Goal: Information Seeking & Learning: Learn about a topic

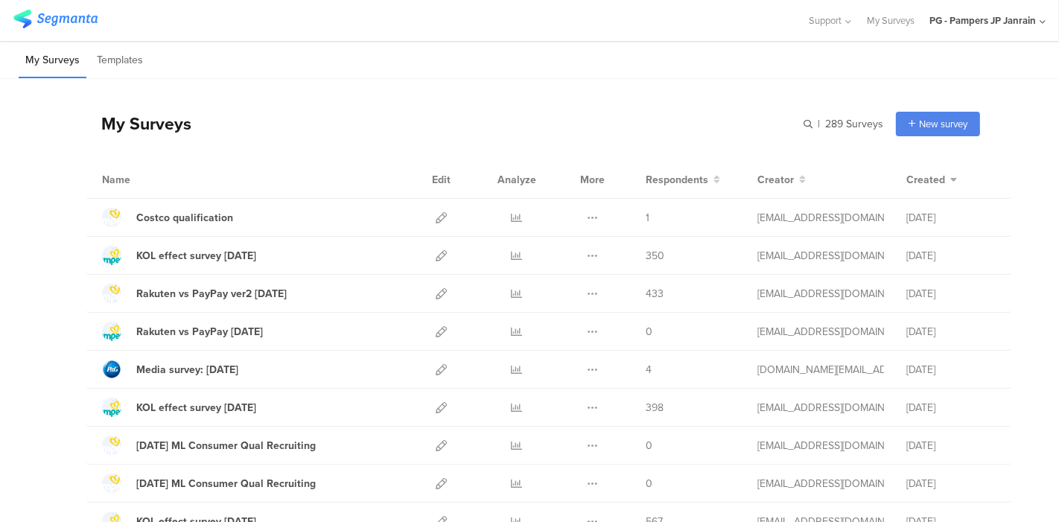
scroll to position [777, 0]
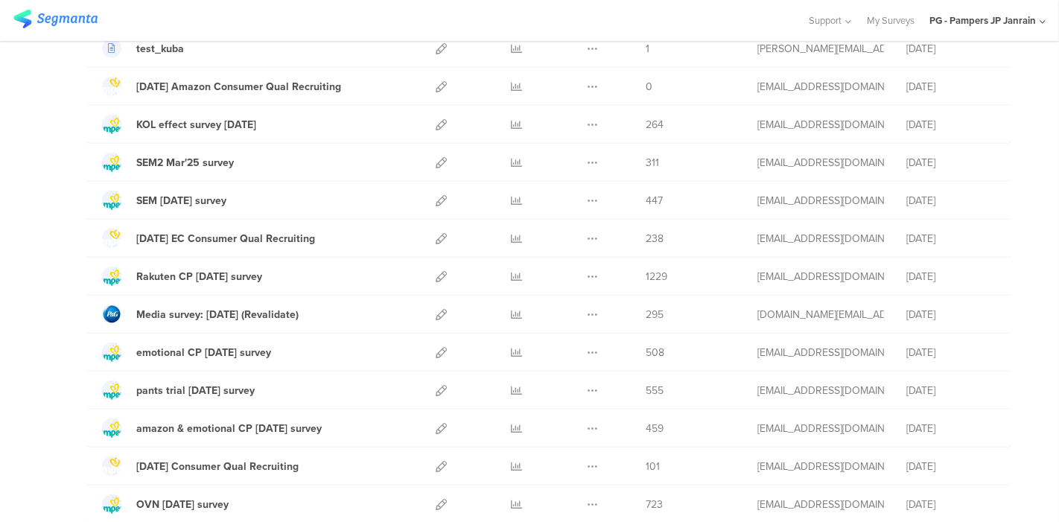
click at [1021, 226] on div "My Surveys | 289 Surveys New survey Start from scratch Choose from templates Na…" at bounding box center [529, 352] width 1059 height 2101
click at [1000, 63] on div "My Surveys | 289 Surveys New survey Start from scratch Choose from templates Na…" at bounding box center [529, 352] width 1059 height 2101
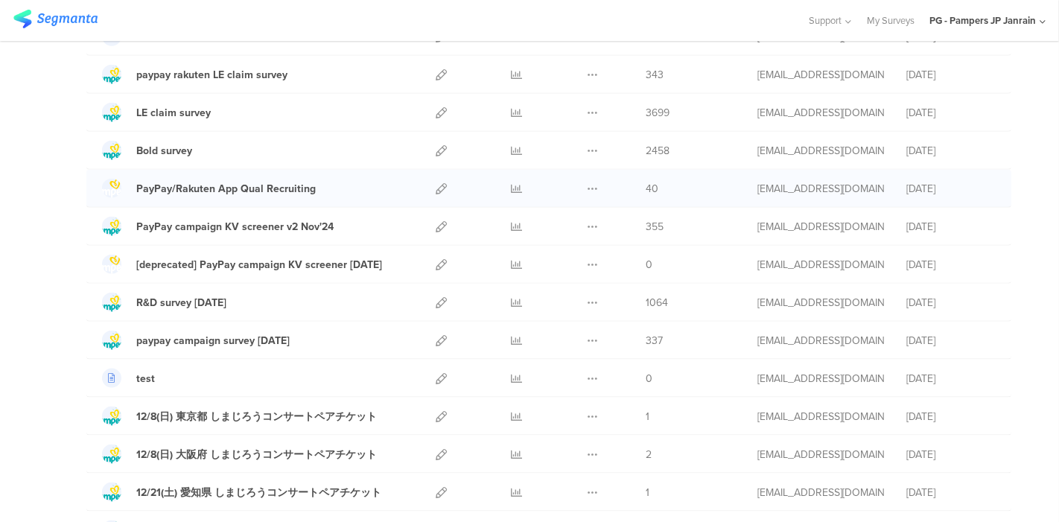
scroll to position [1458, 0]
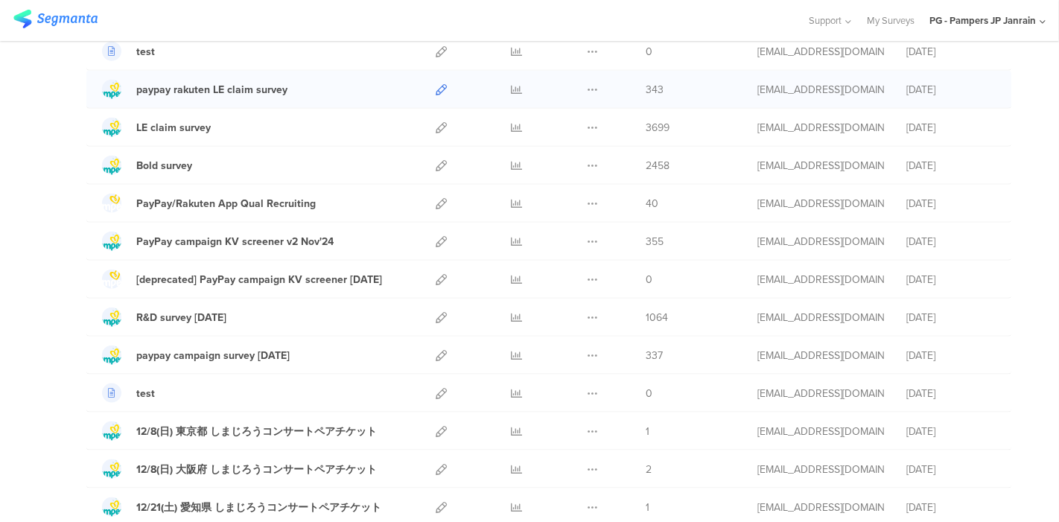
click at [436, 84] on icon at bounding box center [441, 89] width 11 height 11
click at [512, 84] on icon at bounding box center [517, 89] width 11 height 11
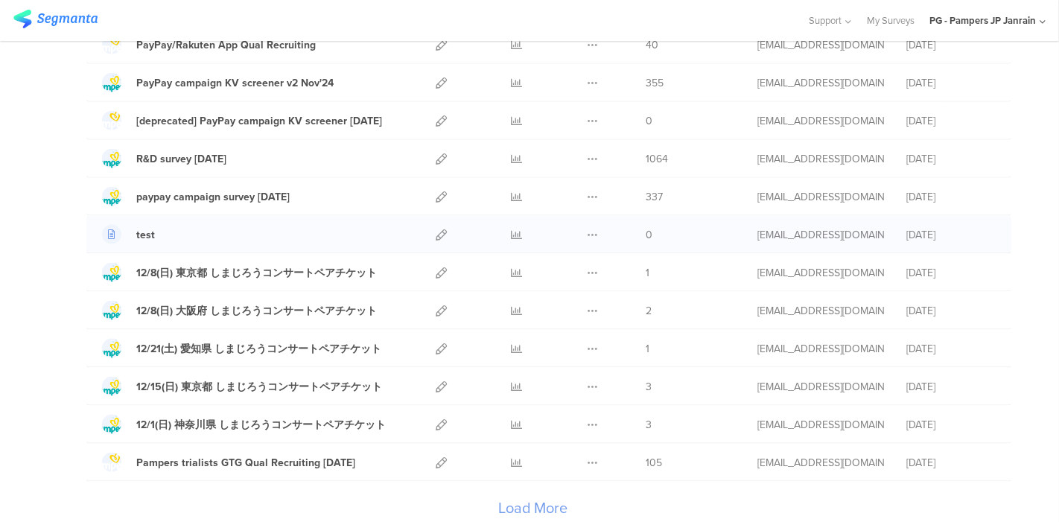
scroll to position [1659, 0]
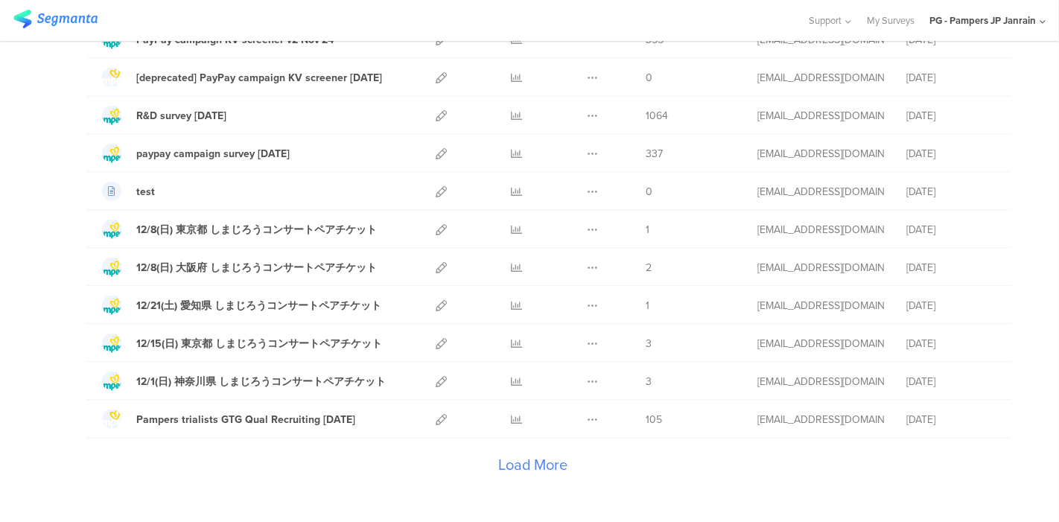
click at [506, 445] on div "Load More" at bounding box center [533, 469] width 894 height 60
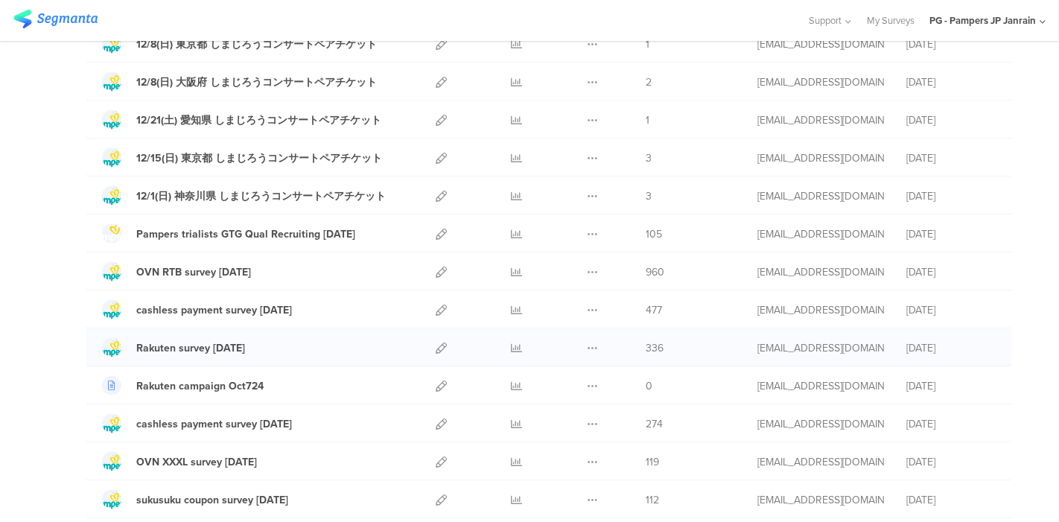
scroll to position [1847, 0]
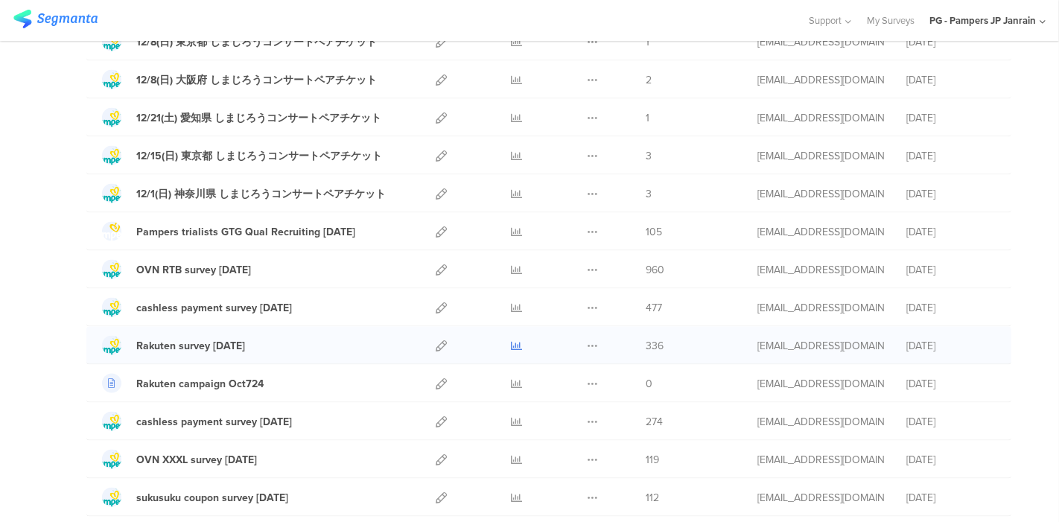
click at [512, 340] on icon at bounding box center [517, 345] width 11 height 11
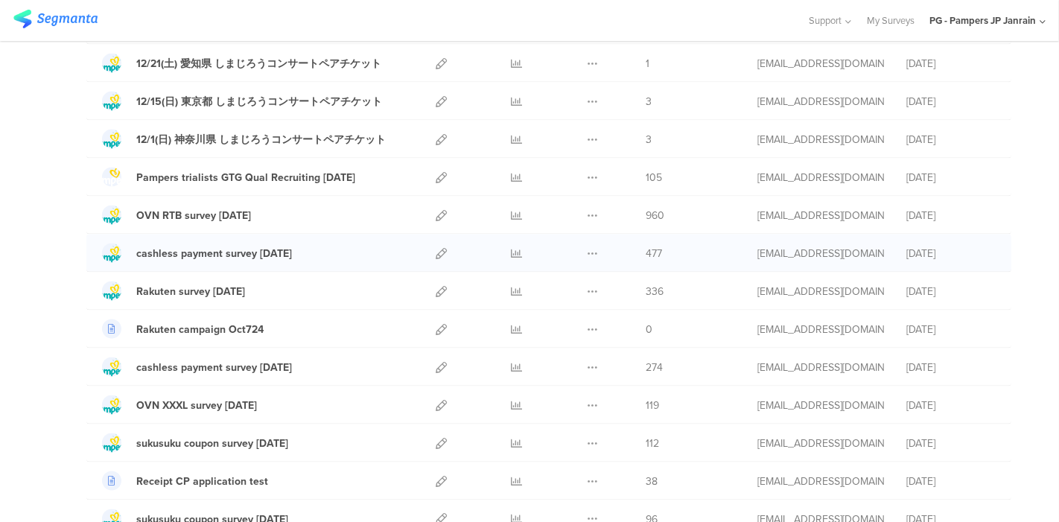
scroll to position [1890, 0]
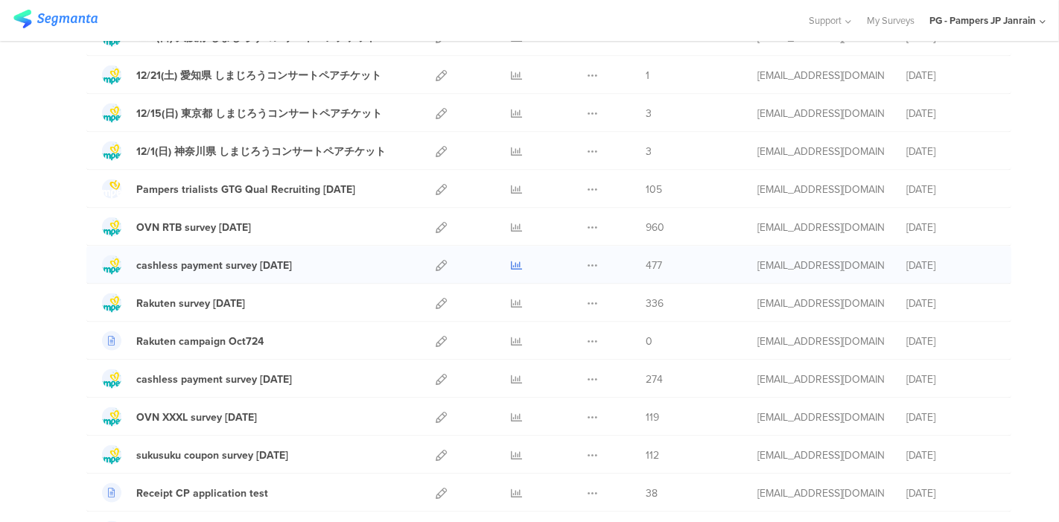
click at [512, 260] on icon at bounding box center [517, 265] width 11 height 11
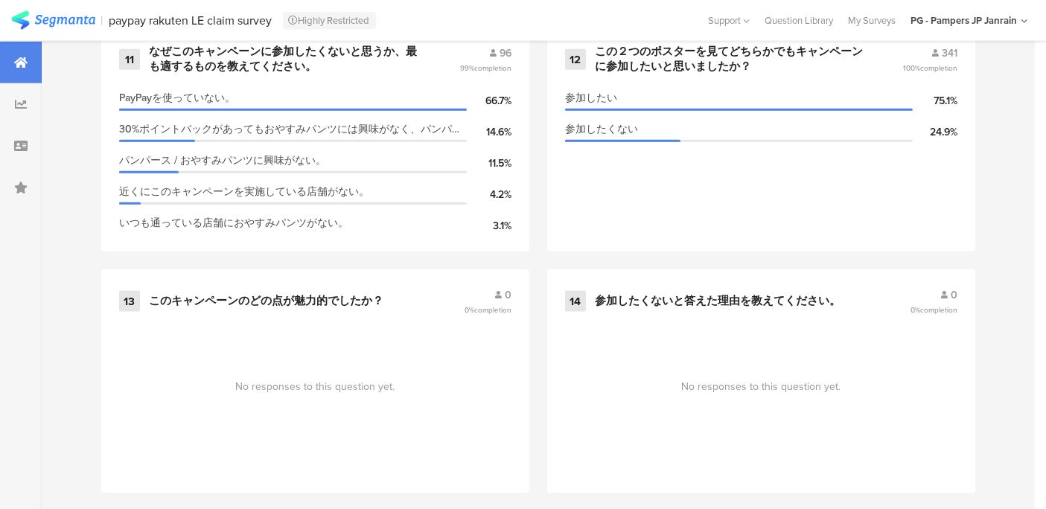
scroll to position [1979, 0]
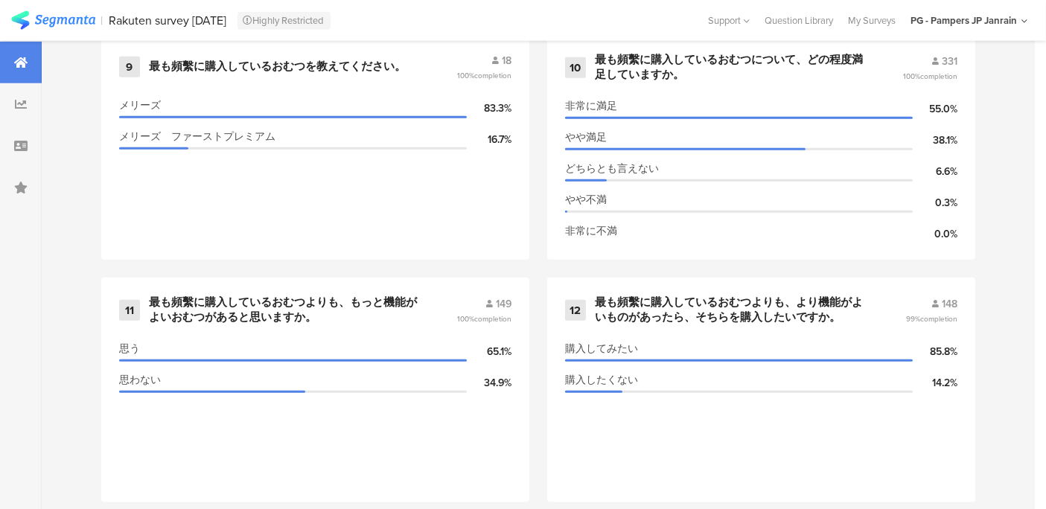
scroll to position [1919, 1]
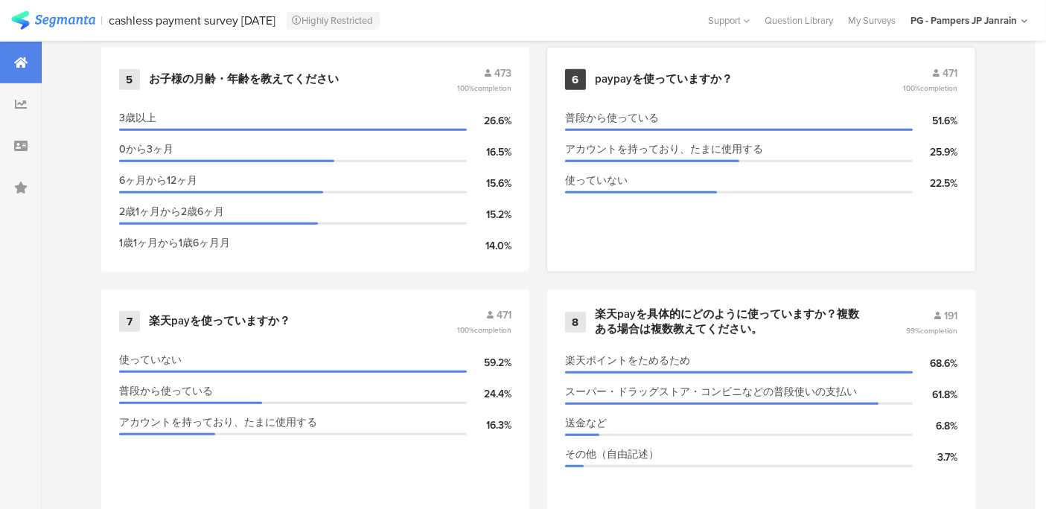
scroll to position [1157, 0]
click at [716, 217] on section "普段から使っている 51.6% アカウントを持っており、たまに使用する 25.9% 使っていない 22.5%" at bounding box center [761, 178] width 393 height 149
click at [719, 77] on div "paypayを使っていますか？" at bounding box center [664, 78] width 138 height 15
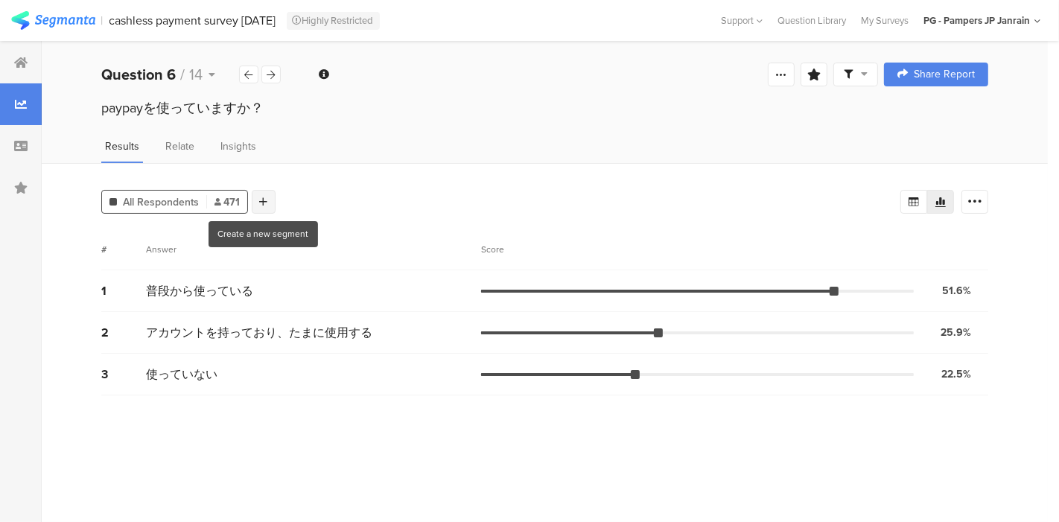
click at [260, 199] on icon at bounding box center [264, 202] width 8 height 10
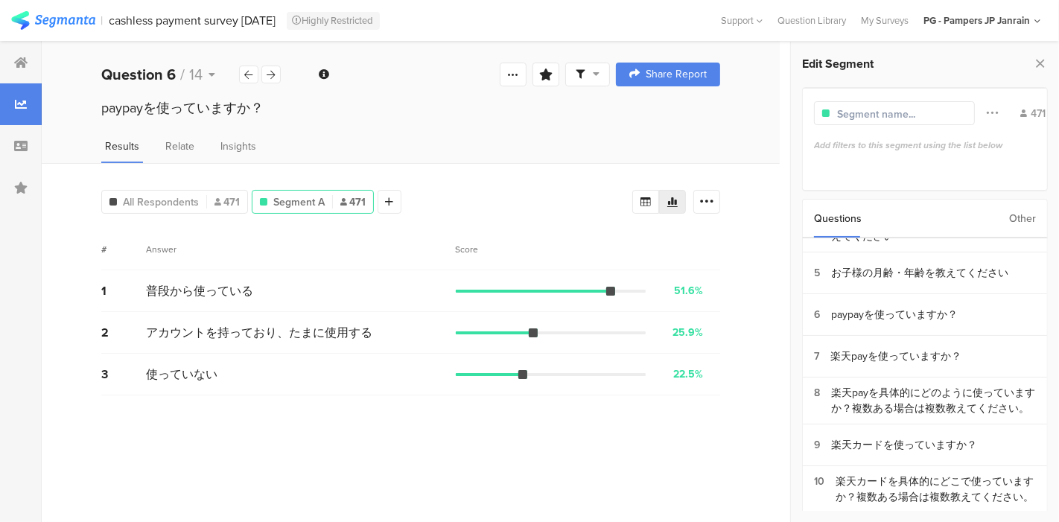
scroll to position [190, 0]
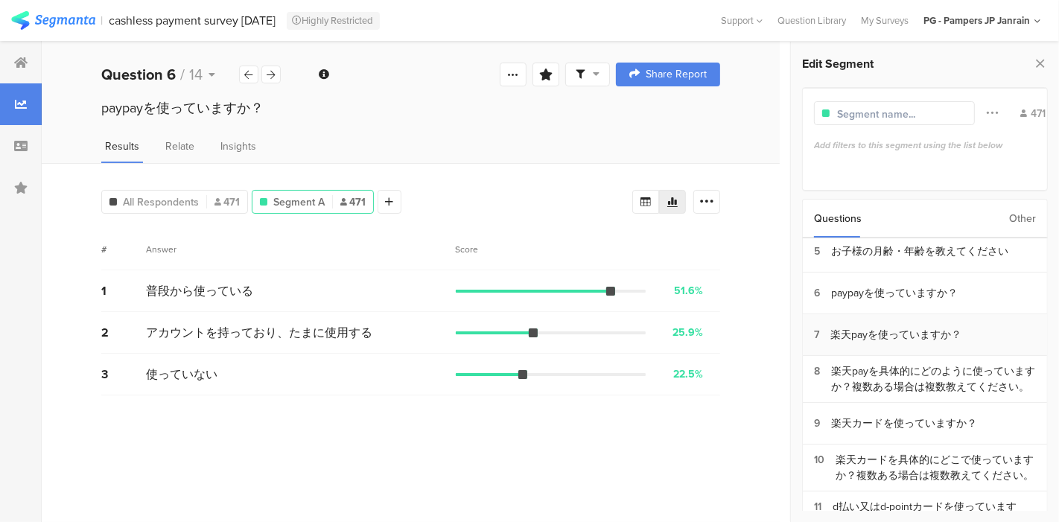
click at [901, 331] on div "楽天payを使っていますか？" at bounding box center [895, 335] width 131 height 16
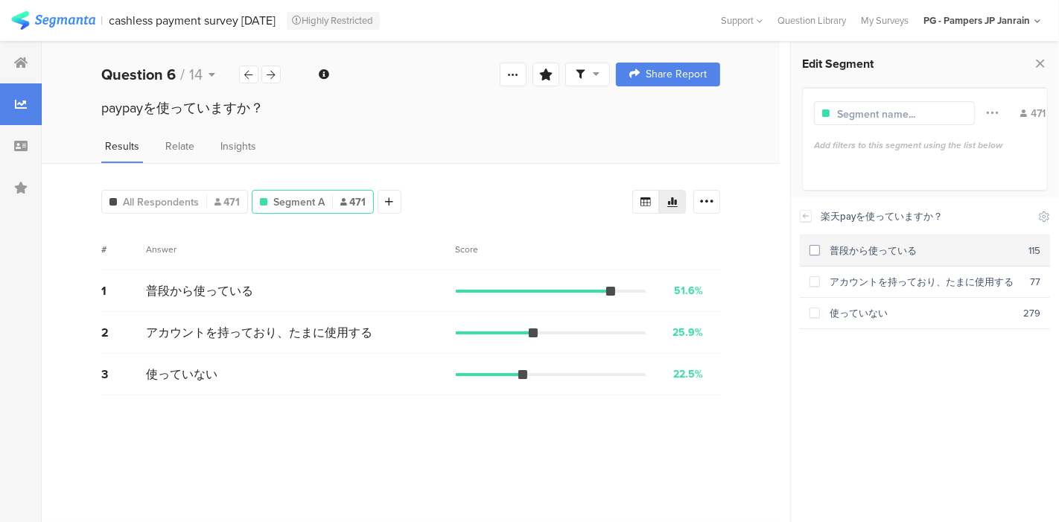
click at [813, 250] on span at bounding box center [815, 250] width 10 height 10
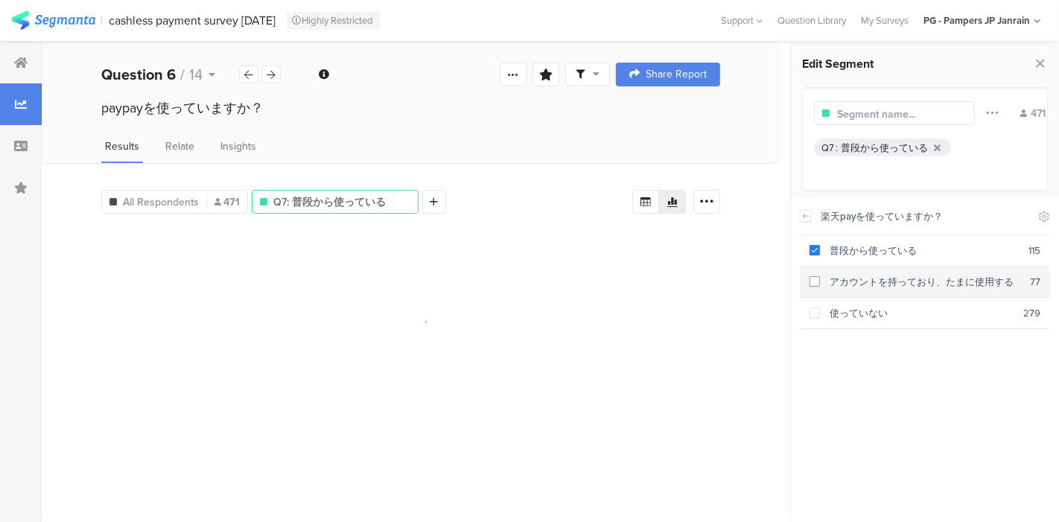
click at [821, 284] on div "アカウントを持っており、たまに使用する" at bounding box center [925, 282] width 210 height 14
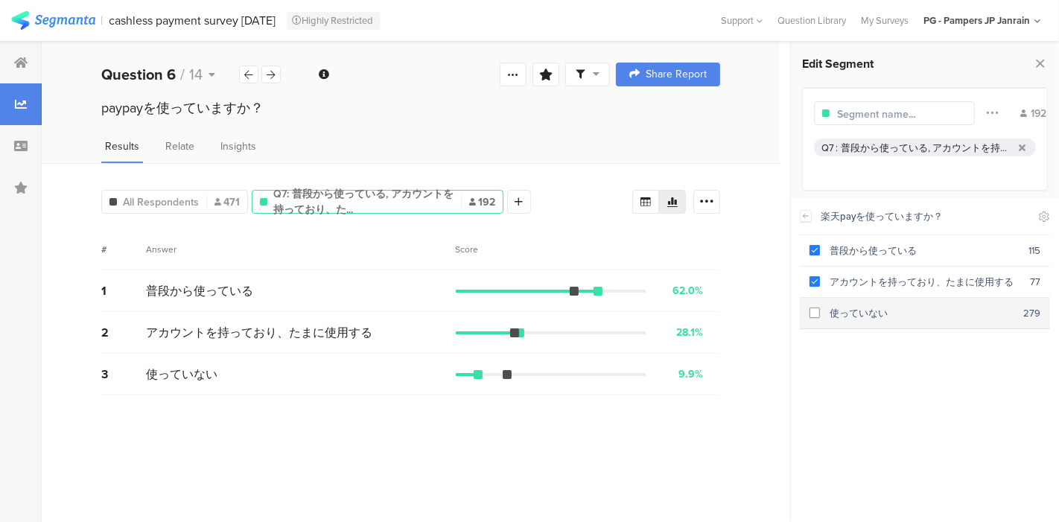
click at [810, 311] on span at bounding box center [815, 313] width 10 height 10
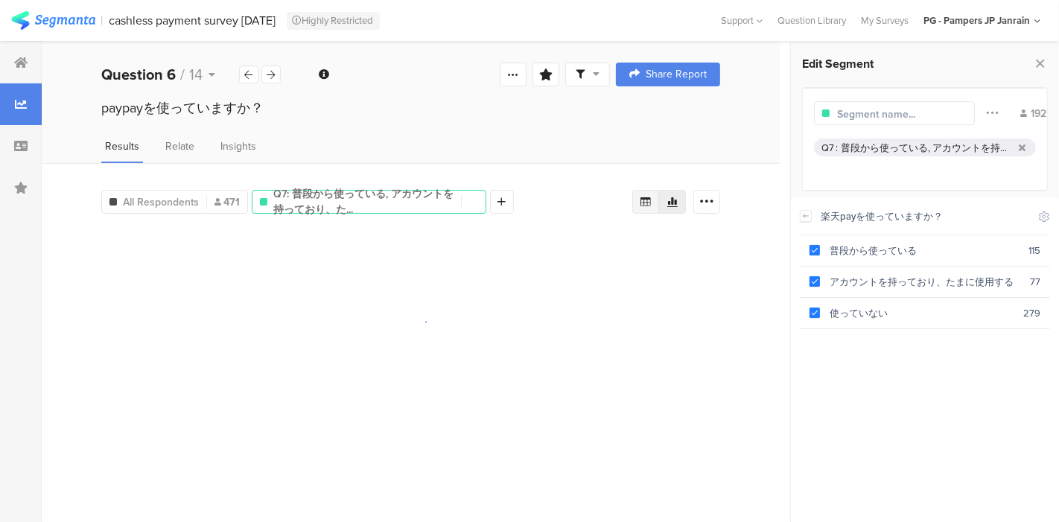
click at [649, 196] on icon at bounding box center [646, 202] width 12 height 12
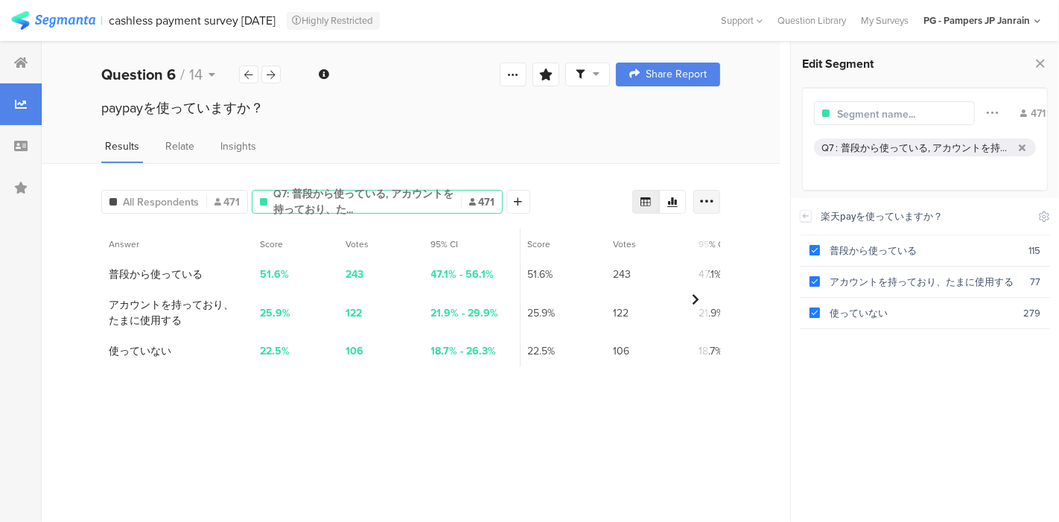
click at [710, 206] on icon at bounding box center [706, 201] width 15 height 15
click at [844, 188] on div "Filter Conjunction And Or Segment Color 471 Q7 : 普段から使っている, アカウントを持っており、たまに使用する…" at bounding box center [925, 139] width 246 height 104
click at [191, 156] on div "Relate" at bounding box center [180, 151] width 36 height 25
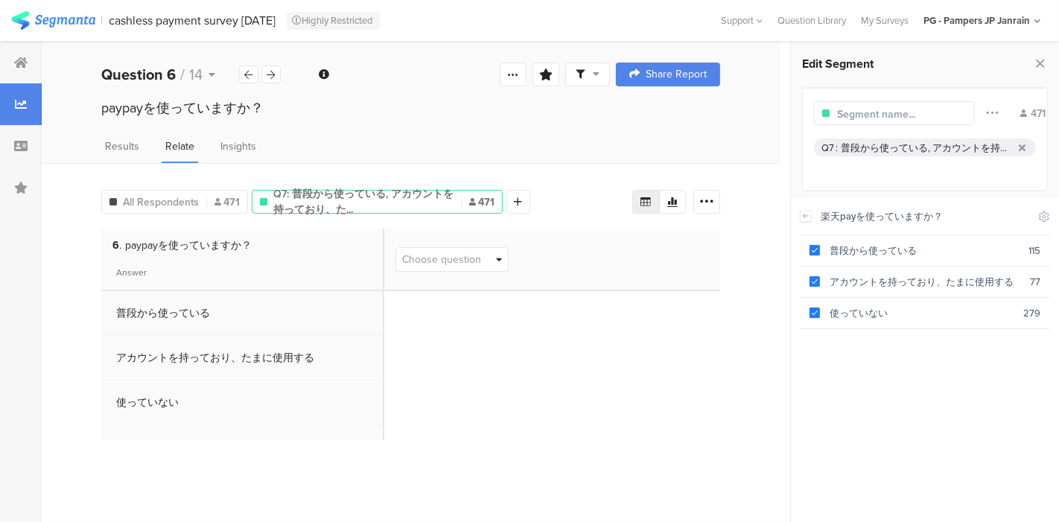
click at [498, 261] on icon at bounding box center [499, 260] width 6 height 10
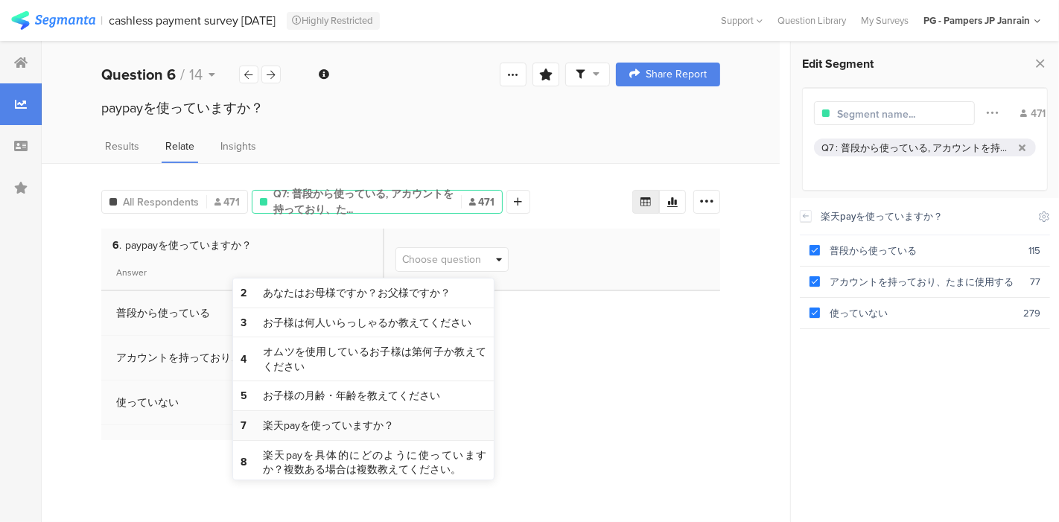
scroll to position [32, 0]
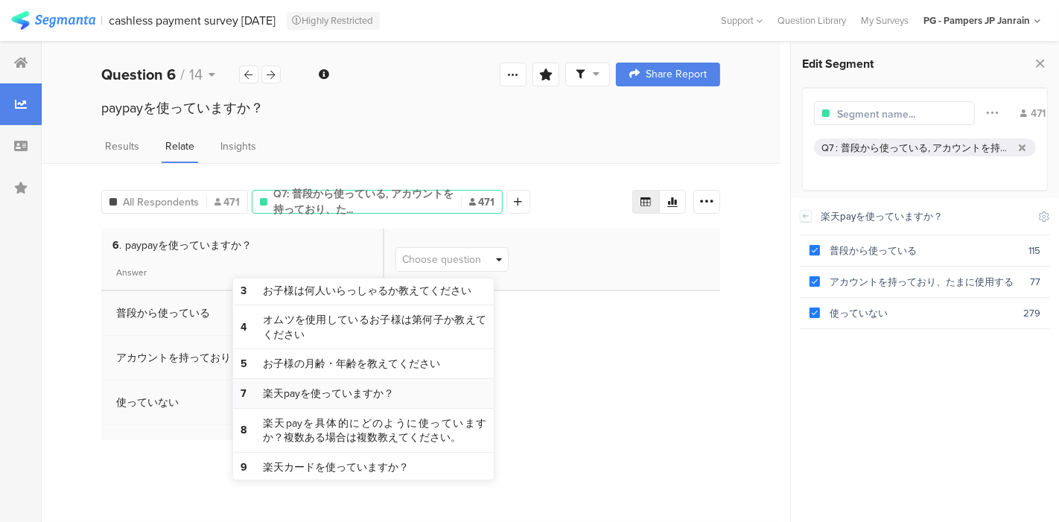
click at [344, 393] on span "楽天payを使っていますか？" at bounding box center [328, 394] width 131 height 15
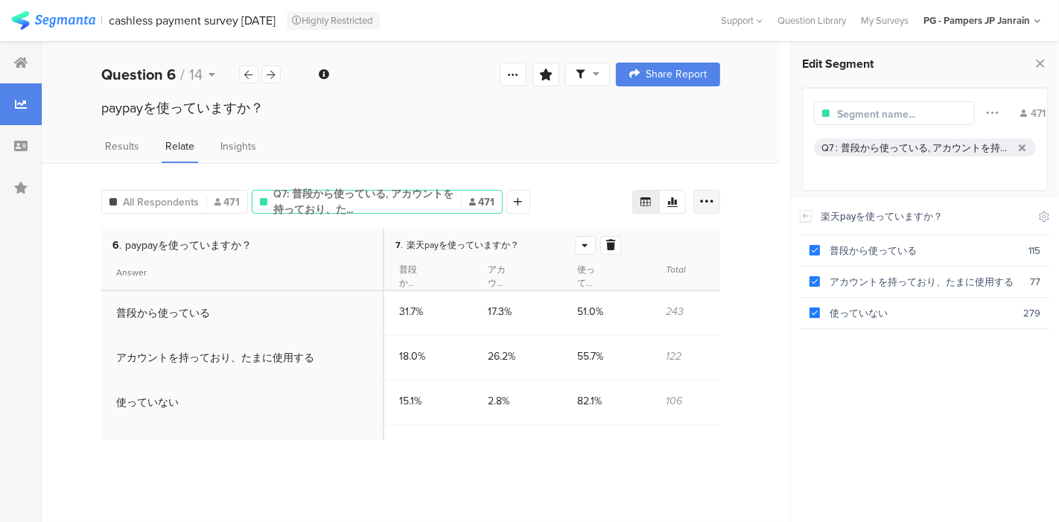
click at [704, 200] on icon at bounding box center [706, 201] width 15 height 15
click at [693, 243] on span at bounding box center [697, 244] width 22 height 12
click at [757, 250] on div "All Respondents 471 Q7: 普段から使っている, アカウントを持っており、た... 471 Add Segment 6 . paypayを…" at bounding box center [411, 342] width 738 height 359
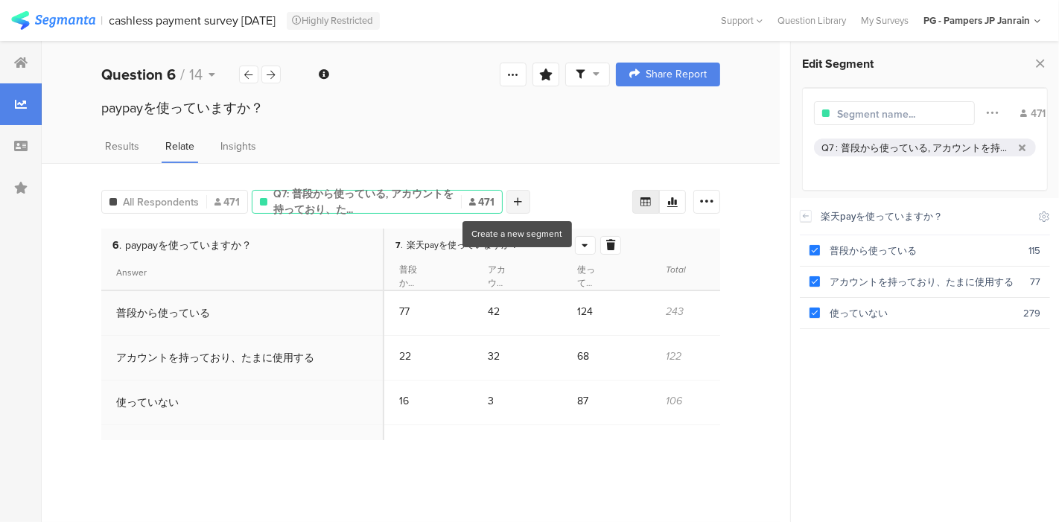
click at [515, 197] on icon at bounding box center [519, 202] width 8 height 10
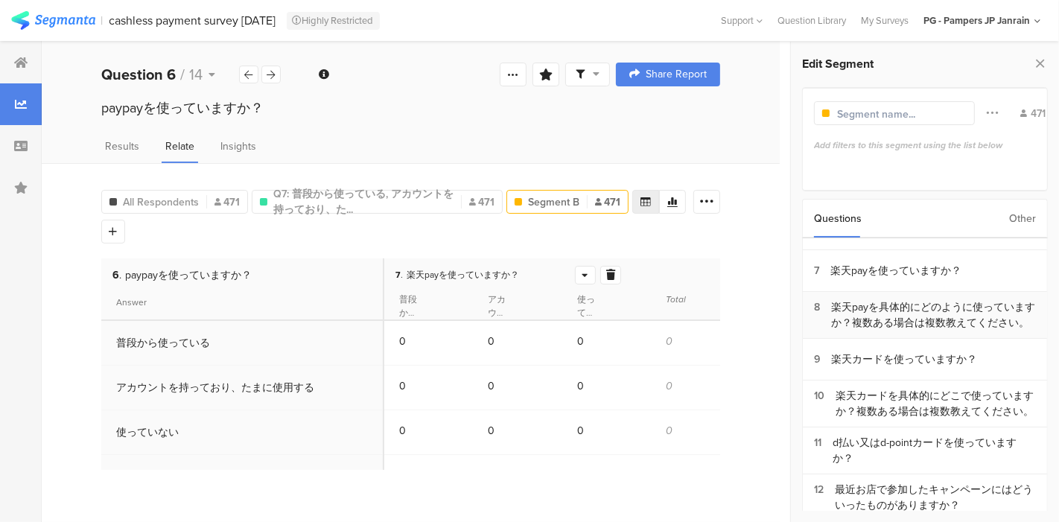
scroll to position [255, 0]
click at [883, 366] on div "楽天カードを使っていますか？" at bounding box center [904, 358] width 146 height 16
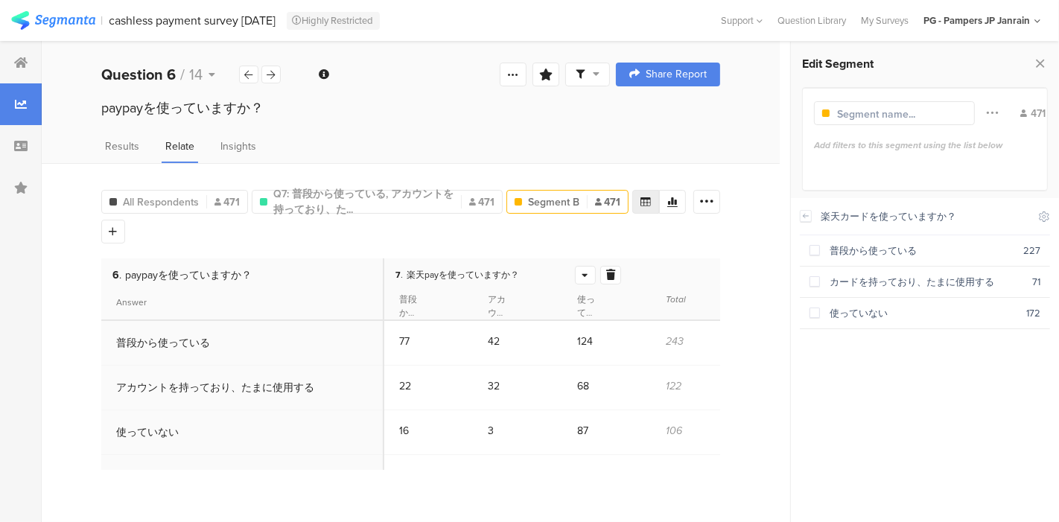
click at [544, 206] on span "Segment B" at bounding box center [553, 202] width 51 height 16
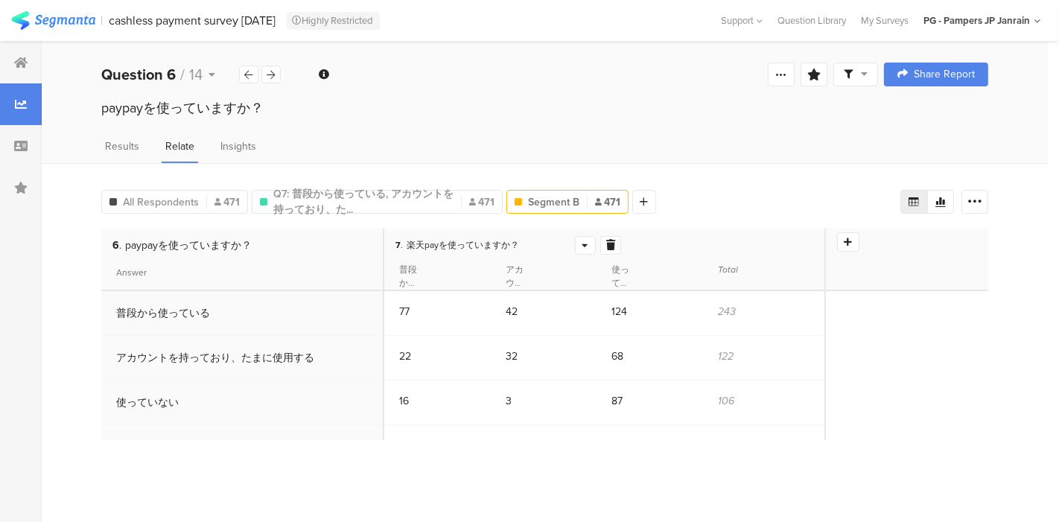
click at [544, 206] on span "Segment B" at bounding box center [553, 202] width 51 height 16
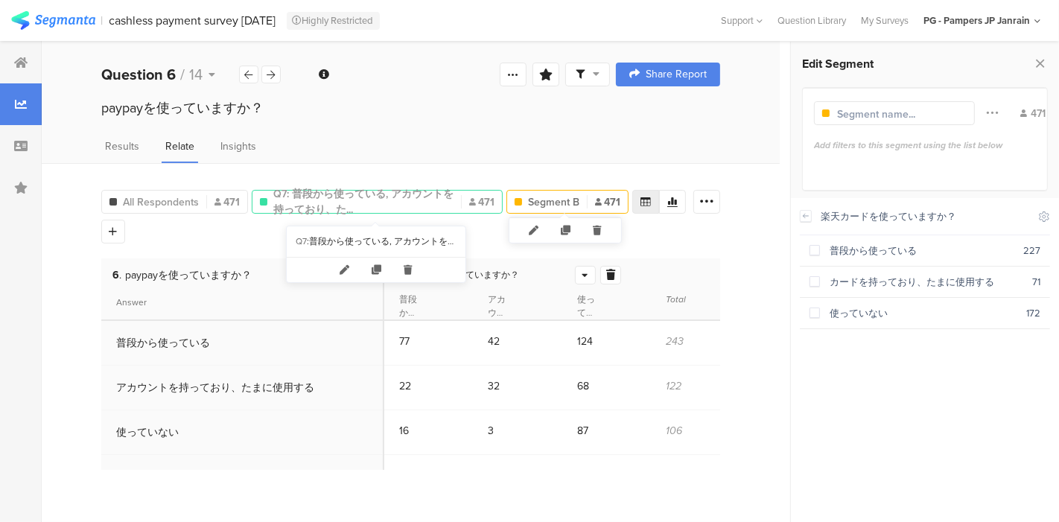
click at [489, 197] on span "471" at bounding box center [481, 202] width 25 height 16
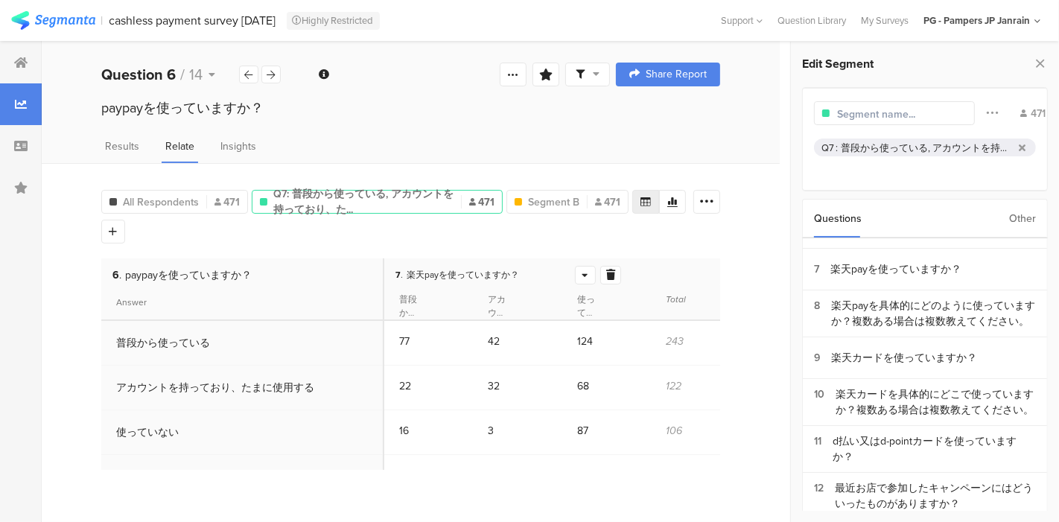
click at [409, 268] on span "楽天payを使っていますか？" at bounding box center [463, 274] width 112 height 13
click at [407, 267] on icon at bounding box center [408, 270] width 31 height 25
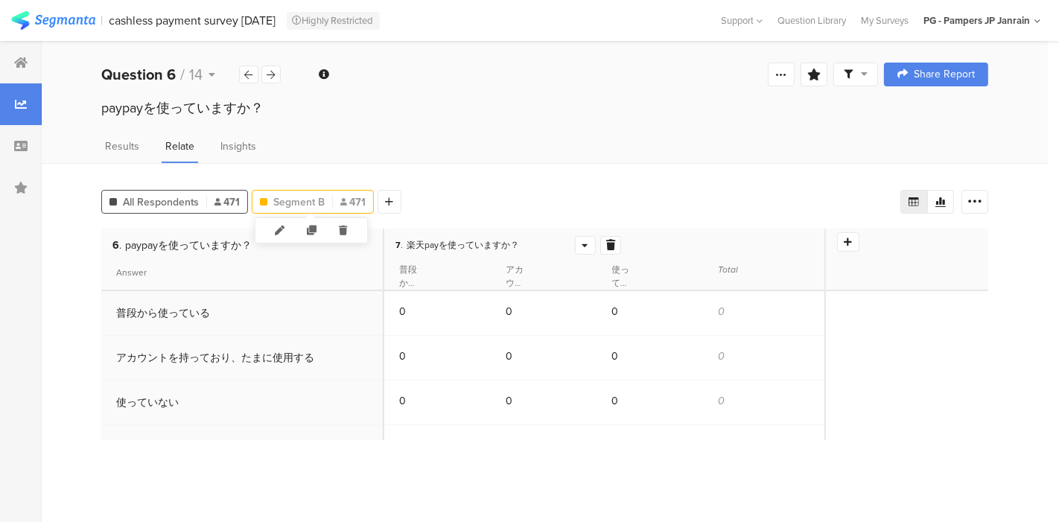
click at [309, 201] on span "Segment B" at bounding box center [298, 202] width 51 height 16
click at [987, 205] on div at bounding box center [975, 202] width 27 height 24
click at [713, 194] on div "All Respondents 471 Segment B 471 Add Segment" at bounding box center [500, 199] width 799 height 30
click at [137, 147] on span "Results" at bounding box center [122, 147] width 34 height 16
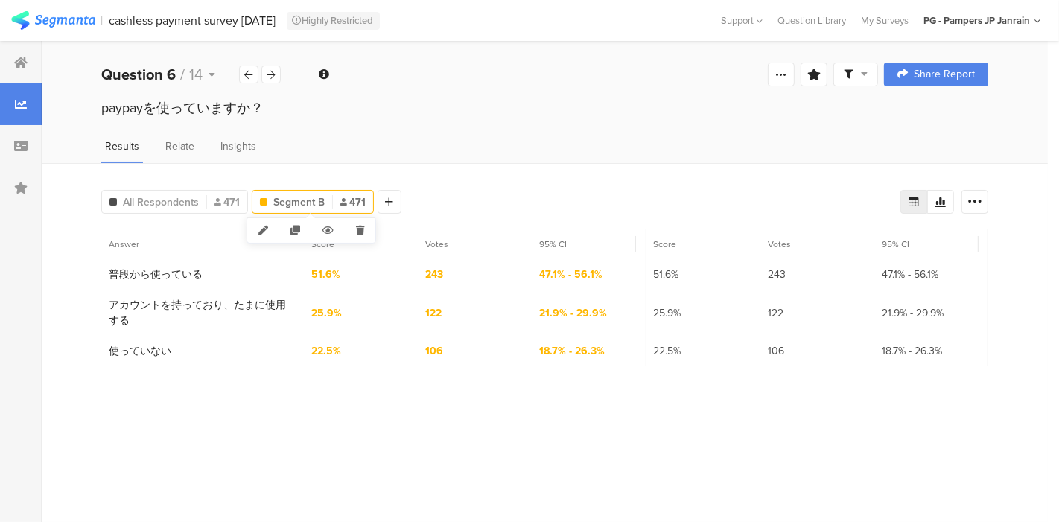
click at [301, 194] on span "Segment B" at bounding box center [298, 202] width 51 height 16
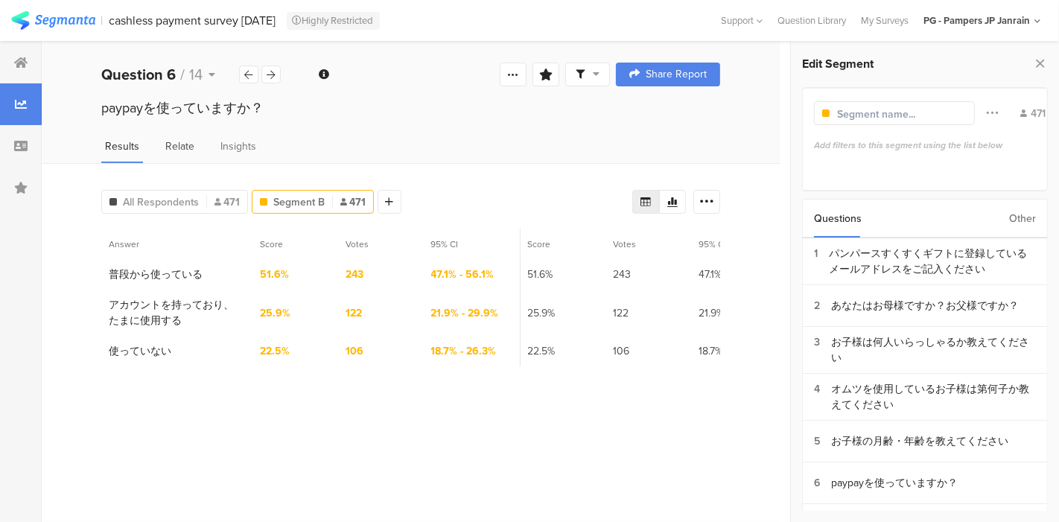
click at [184, 144] on span "Relate" at bounding box center [179, 147] width 29 height 16
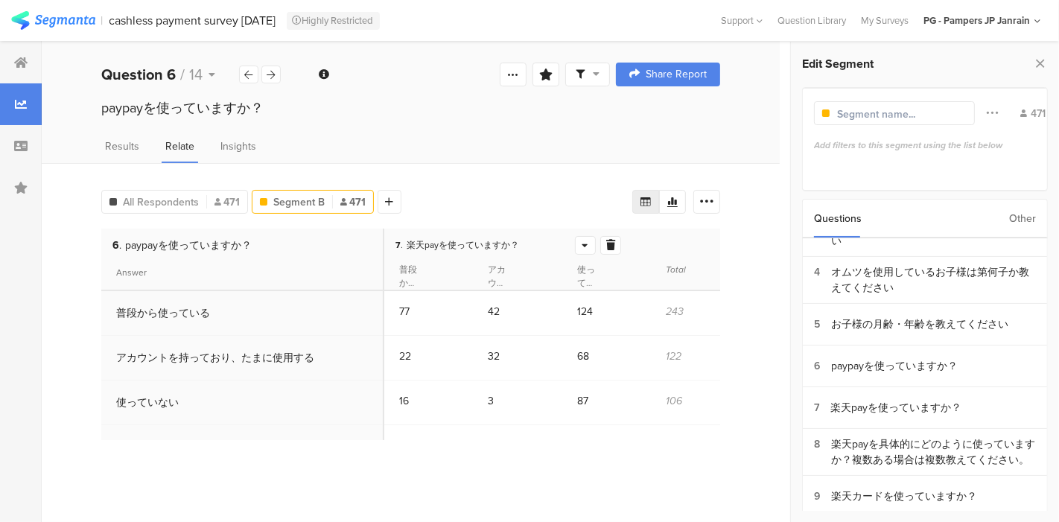
scroll to position [117, 0]
click at [579, 241] on div at bounding box center [585, 245] width 19 height 17
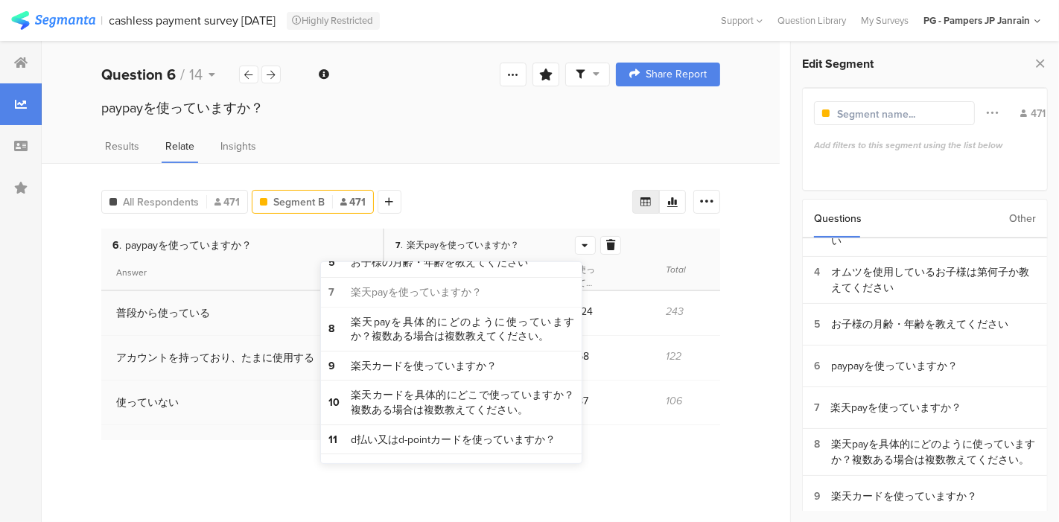
scroll to position [177, 0]
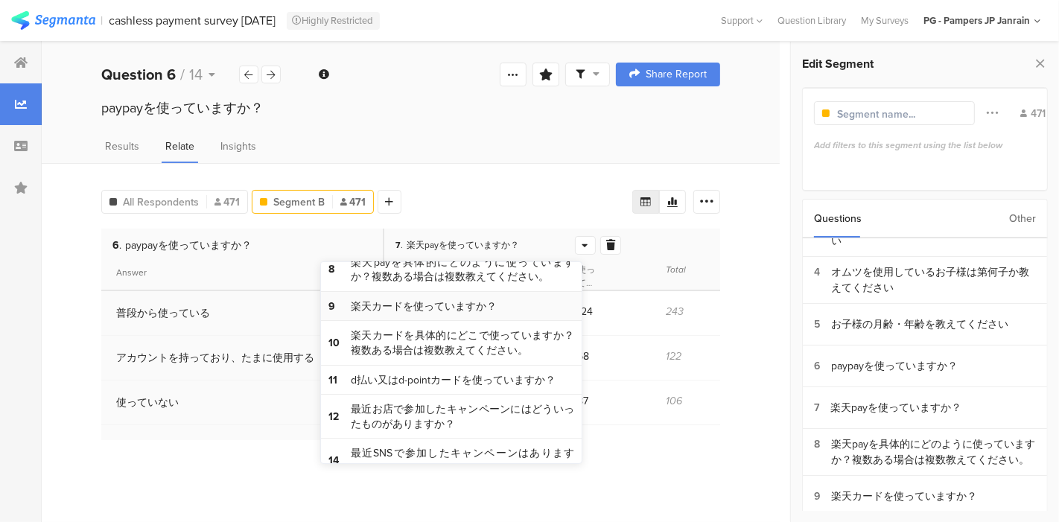
click at [410, 305] on span "楽天カードを使っていますか？" at bounding box center [424, 306] width 146 height 15
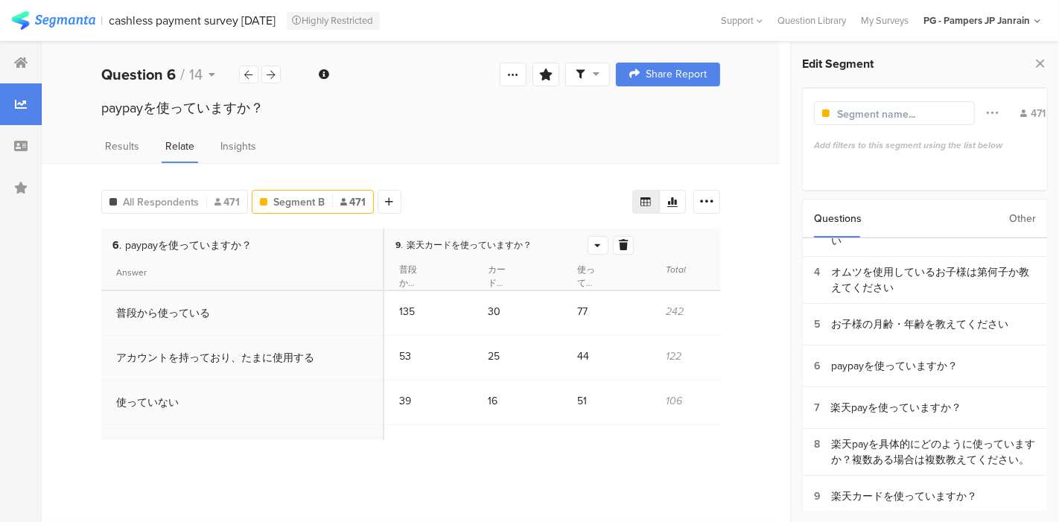
click at [481, 197] on div "All Respondents 471 Segment B 471 Add Segment" at bounding box center [366, 199] width 531 height 30
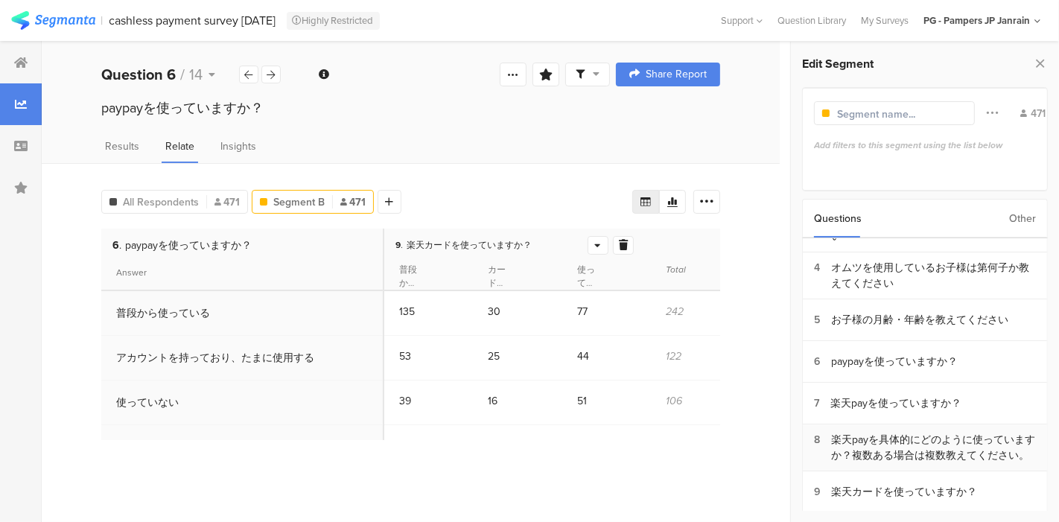
scroll to position [123, 0]
